Goal: Contribute content

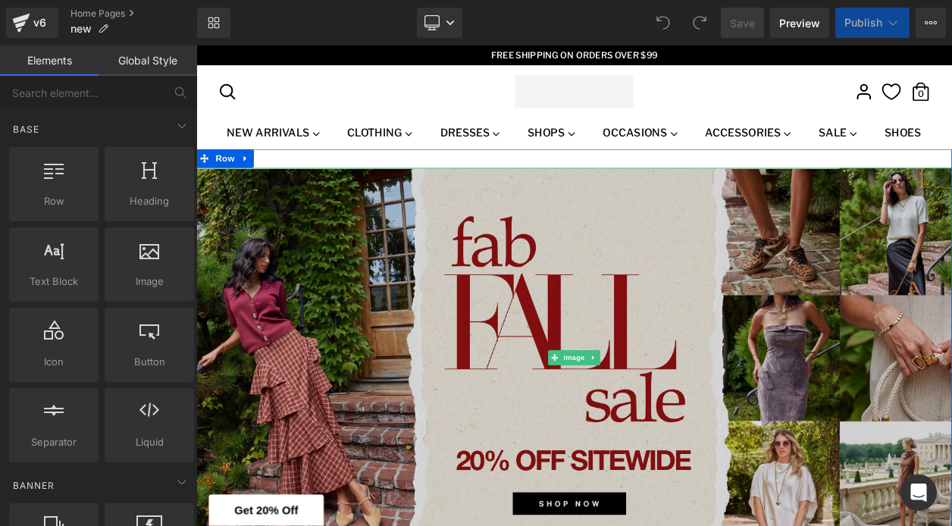
click at [352, 389] on img at bounding box center [654, 424] width 917 height 461
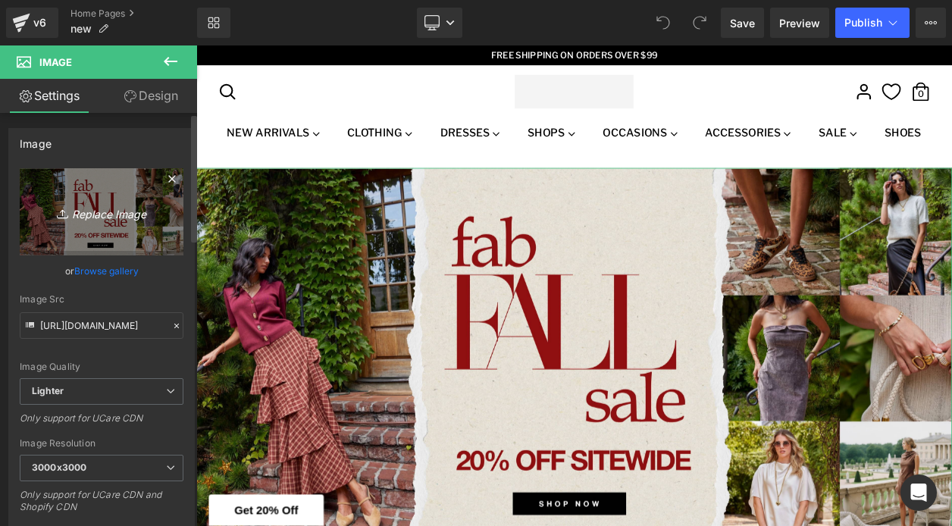
click at [103, 217] on icon "Replace Image" at bounding box center [101, 211] width 121 height 19
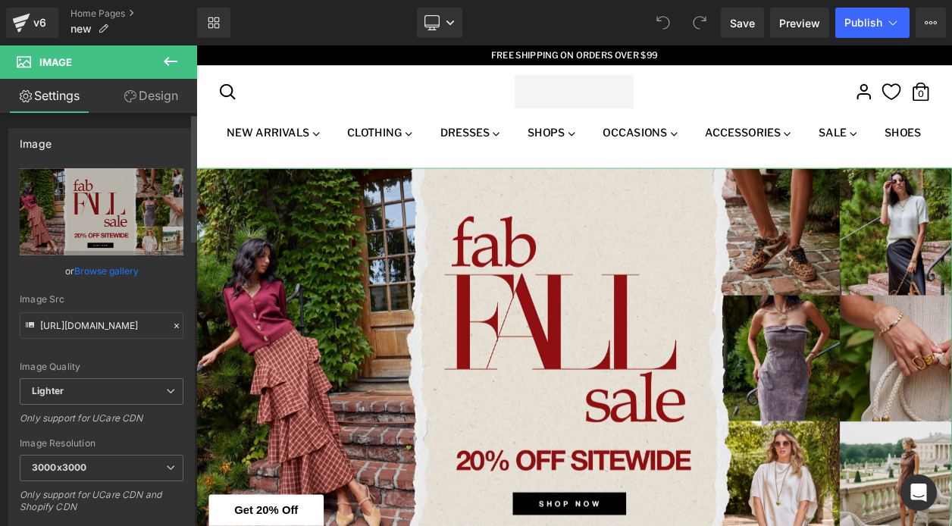
click at [95, 270] on link "Browse gallery" at bounding box center [106, 271] width 64 height 27
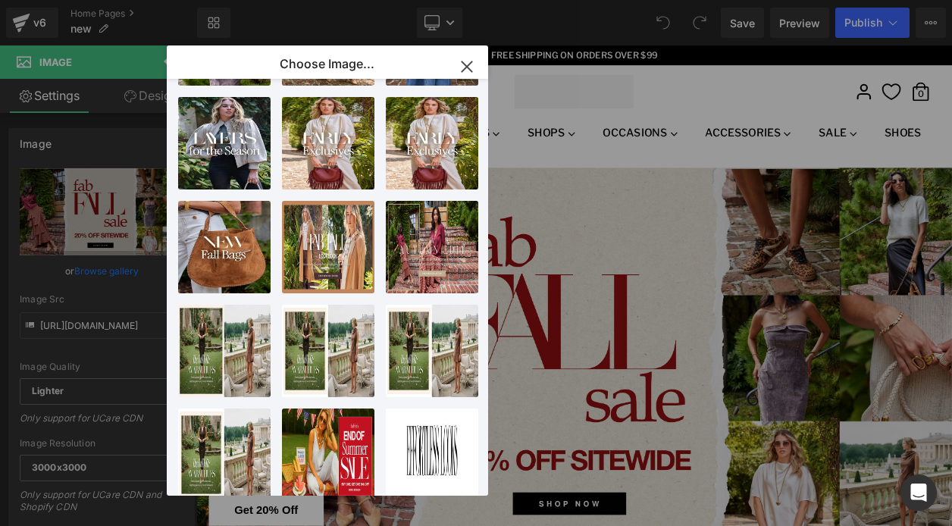
scroll to position [315, 0]
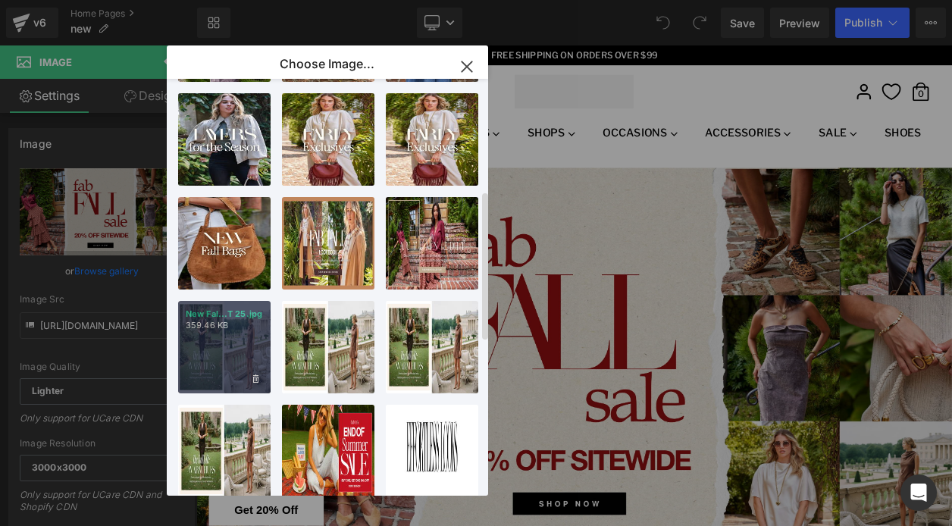
click at [230, 330] on p "359.46 KB" at bounding box center [224, 325] width 77 height 11
type input "[URL][DOMAIN_NAME][DATE]"
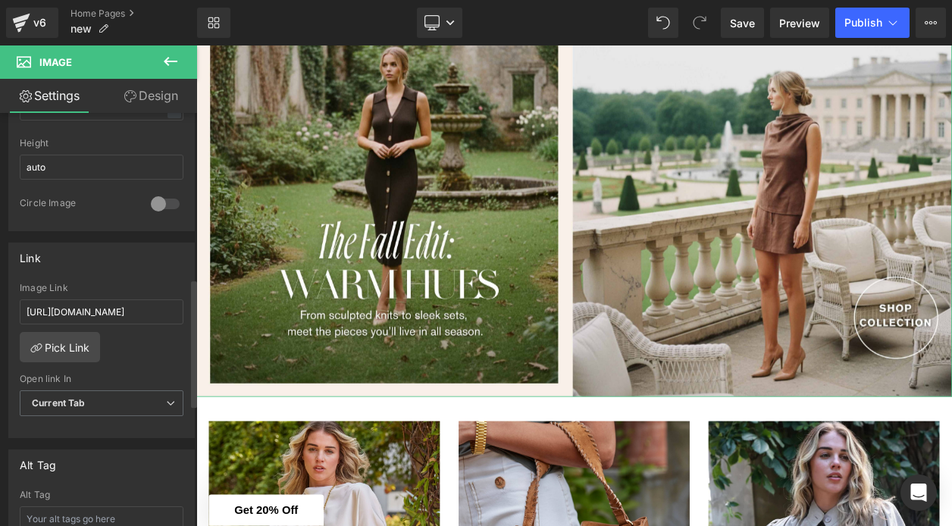
scroll to position [539, 0]
drag, startPoint x: 128, startPoint y: 311, endPoint x: 178, endPoint y: 307, distance: 50.2
click at [178, 307] on div "[URL][DOMAIN_NAME] Image Link [URL][DOMAIN_NAME] Pick Link Current Tab New Tab …" at bounding box center [101, 357] width 185 height 155
paste input "[URL][DOMAIN_NAME]"
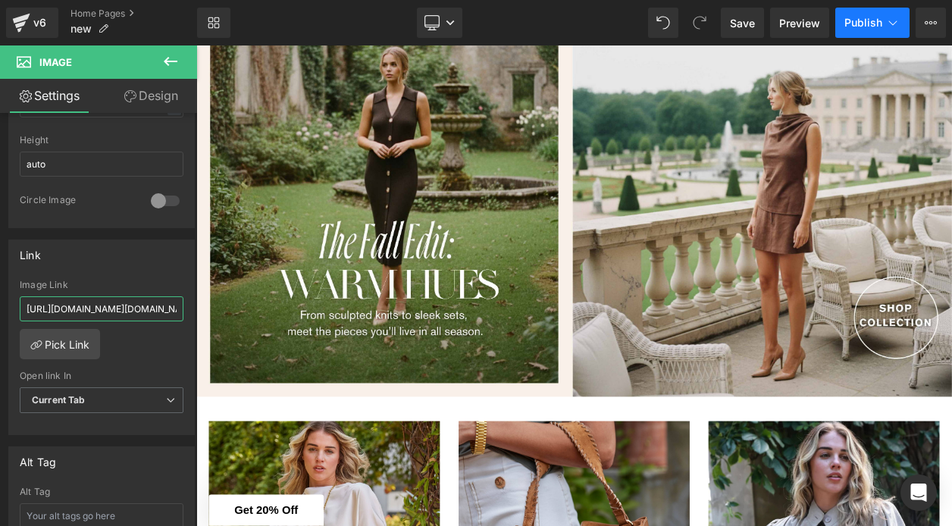
type input "[URL][DOMAIN_NAME][DOMAIN_NAME]"
click at [871, 22] on span "Publish" at bounding box center [863, 23] width 38 height 12
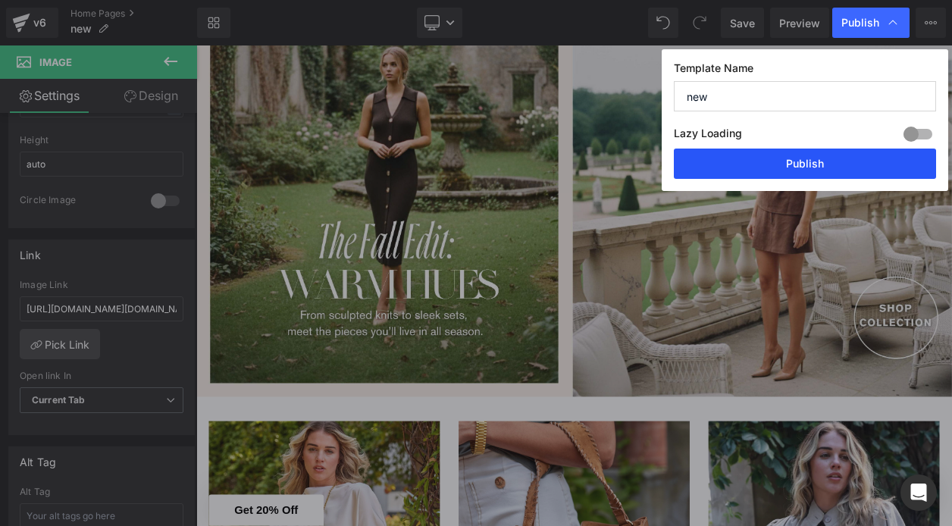
click at [807, 162] on button "Publish" at bounding box center [805, 164] width 262 height 30
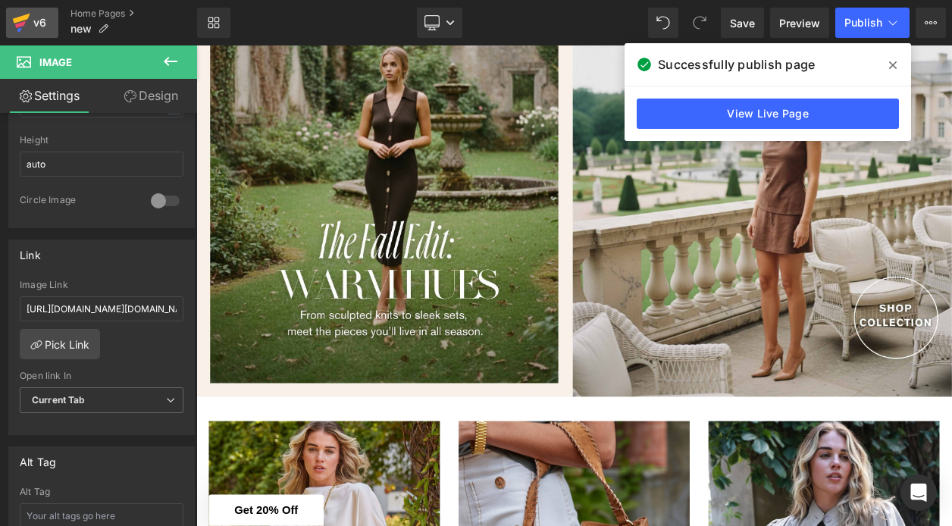
click at [42, 23] on div "v6" at bounding box center [39, 23] width 19 height 20
